Goal: Information Seeking & Learning: Check status

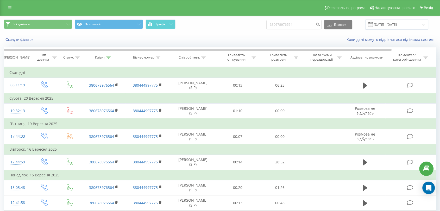
click at [292, 28] on input "380678976564" at bounding box center [294, 24] width 55 height 9
type input "380957672737"
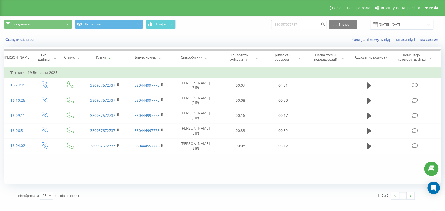
click at [290, 189] on div "1 - 5 з 5 1" at bounding box center [317, 195] width 202 height 15
click at [307, 168] on div "Фільтрувати за умовою Дорівнює Введіть значення Скасувати OK Фільтрувати за умо…" at bounding box center [222, 125] width 437 height 117
click at [229, 165] on div "Фільтрувати за умовою Дорівнює Введіть значення Скасувати OK Фільтрувати за умо…" at bounding box center [222, 125] width 437 height 117
click at [223, 167] on div "Фільтрувати за умовою Дорівнює Введіть значення Скасувати OK Фільтрувати за умо…" at bounding box center [222, 125] width 437 height 117
click at [262, 172] on div "Фільтрувати за умовою Дорівнює Введіть значення Скасувати OK Фільтрувати за умо…" at bounding box center [222, 125] width 437 height 117
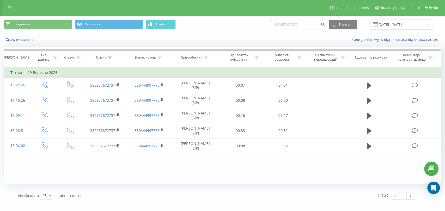
click at [313, 169] on div "Фільтрувати за умовою Дорівнює Введіть значення Скасувати OK Фільтрувати за умо…" at bounding box center [222, 125] width 437 height 117
click at [227, 168] on div "Фільтрувати за умовою Дорівнює Введіть значення Скасувати OK Фільтрувати за умо…" at bounding box center [222, 125] width 437 height 117
click at [275, 168] on div "Фільтрувати за умовою Дорівнює Введіть значення Скасувати OK Фільтрувати за умо…" at bounding box center [222, 125] width 437 height 117
click at [248, 175] on div "Фільтрувати за умовою Дорівнює Введіть значення Скасувати OK Фільтрувати за умо…" at bounding box center [222, 125] width 437 height 117
click at [244, 171] on div "Фільтрувати за умовою Дорівнює Введіть значення Скасувати OK Фільтрувати за умо…" at bounding box center [222, 125] width 437 height 117
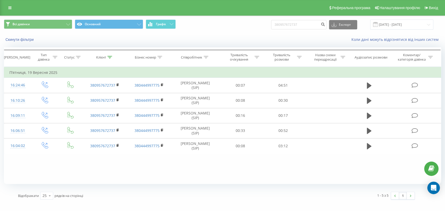
click at [239, 168] on div "Фільтрувати за умовою Дорівнює Введіть значення Скасувати OK Фільтрувати за умо…" at bounding box center [222, 125] width 437 height 117
click at [300, 24] on input "380957672737" at bounding box center [298, 24] width 55 height 9
paste input "64587971"
type input "380964587971"
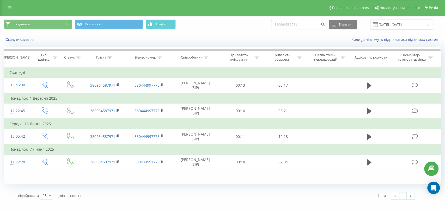
click at [313, 184] on div "Всі дзвінки Основний Графік 380964587971 Експорт .csv .xls .xlsx 22.06.2025 - 2…" at bounding box center [222, 110] width 437 height 188
